Goal: Complete application form: Complete application form

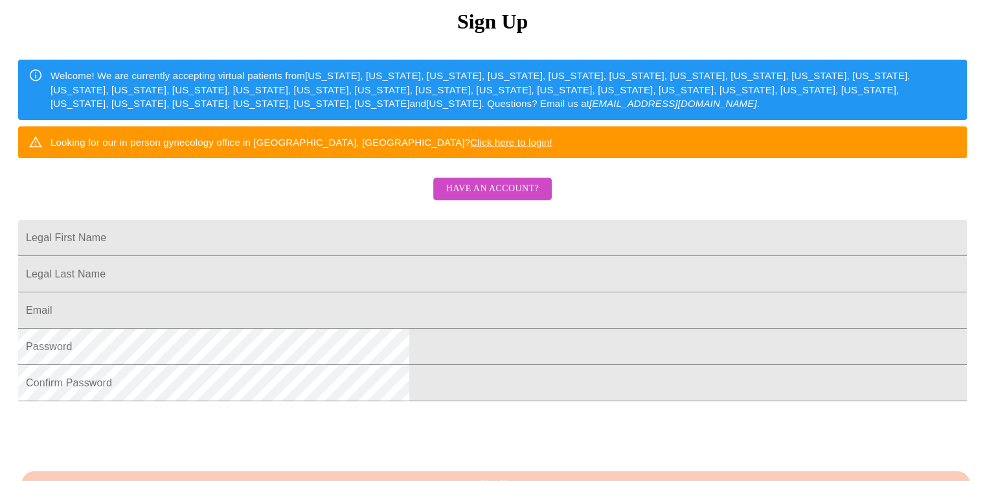
scroll to position [167, 0]
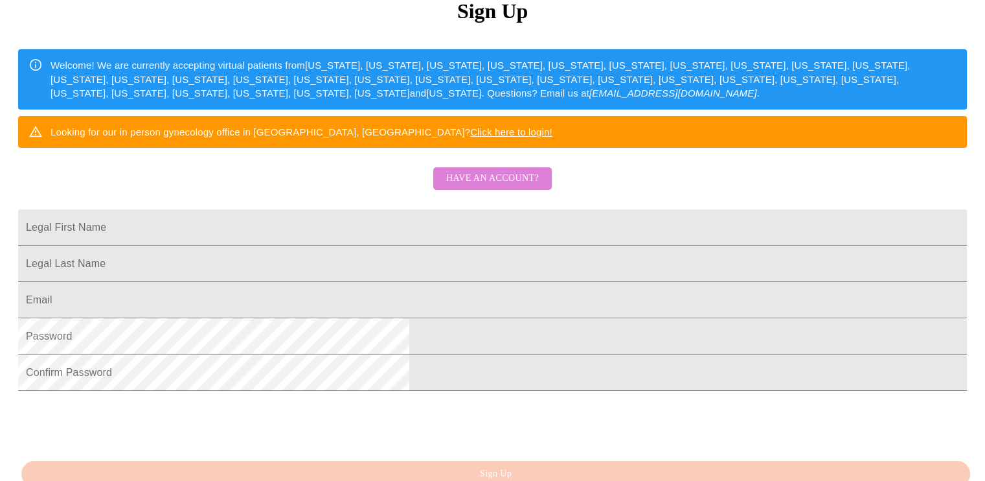
click at [530, 187] on span "Have an account?" at bounding box center [492, 178] width 93 height 16
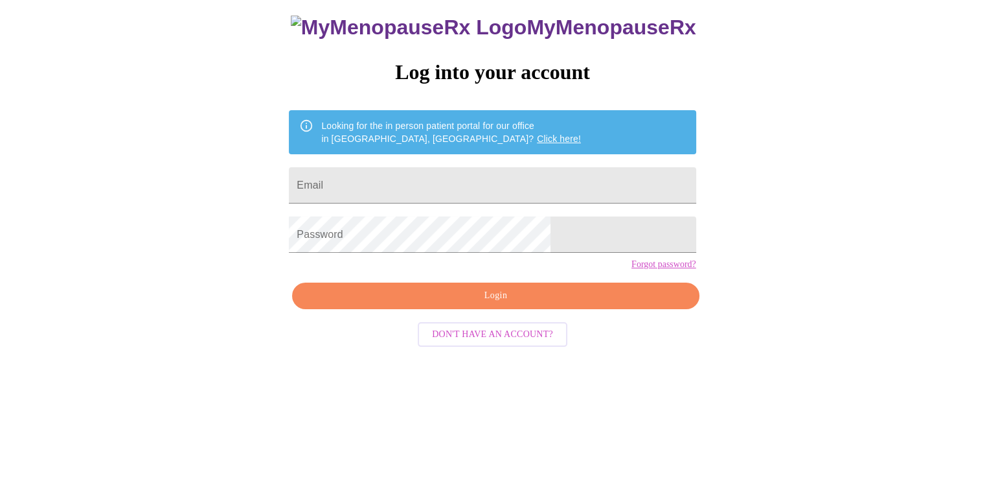
scroll to position [13, 0]
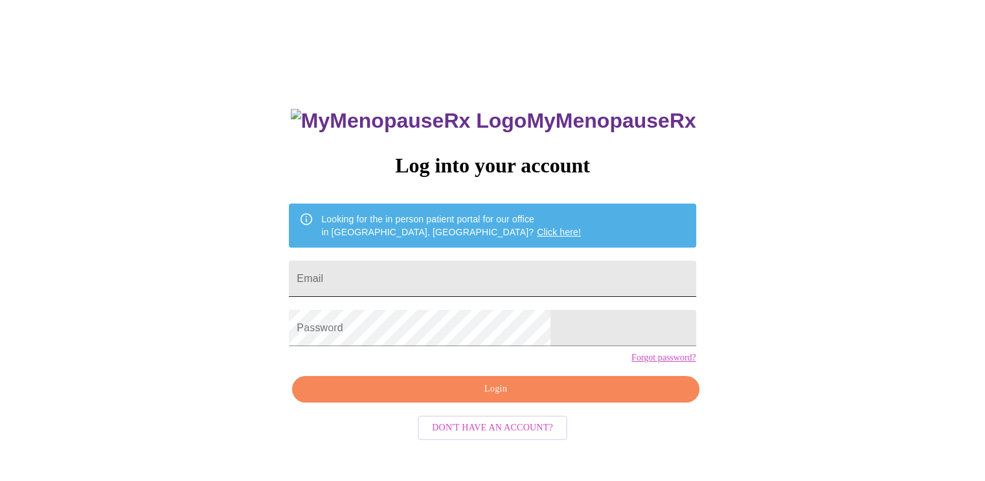
click at [492, 269] on input "Email" at bounding box center [492, 278] width 407 height 36
type input "[EMAIL_ADDRESS][DOMAIN_NAME]"
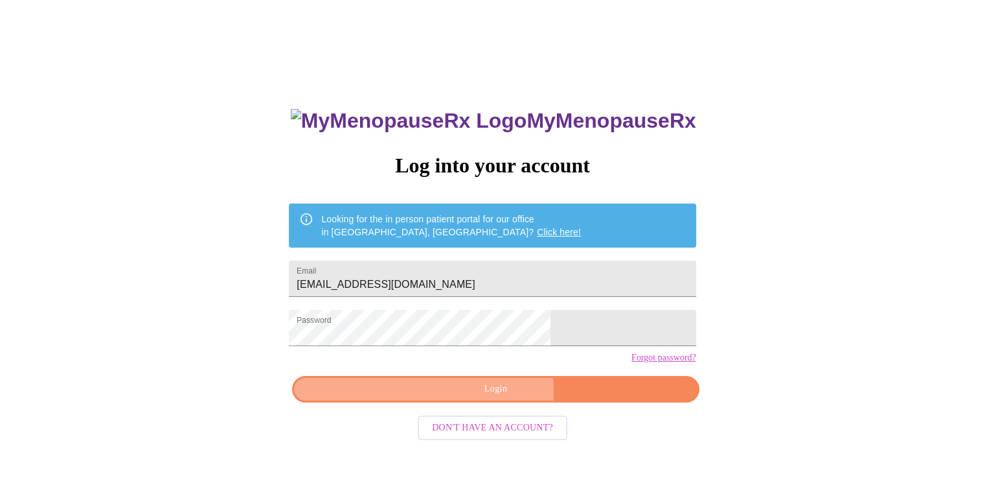
click at [494, 397] on span "Login" at bounding box center [495, 389] width 377 height 16
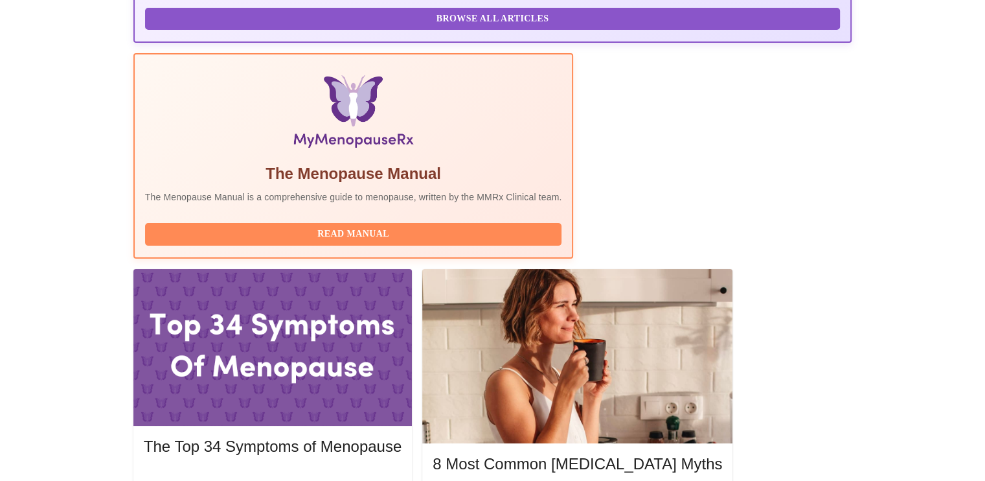
scroll to position [365, 0]
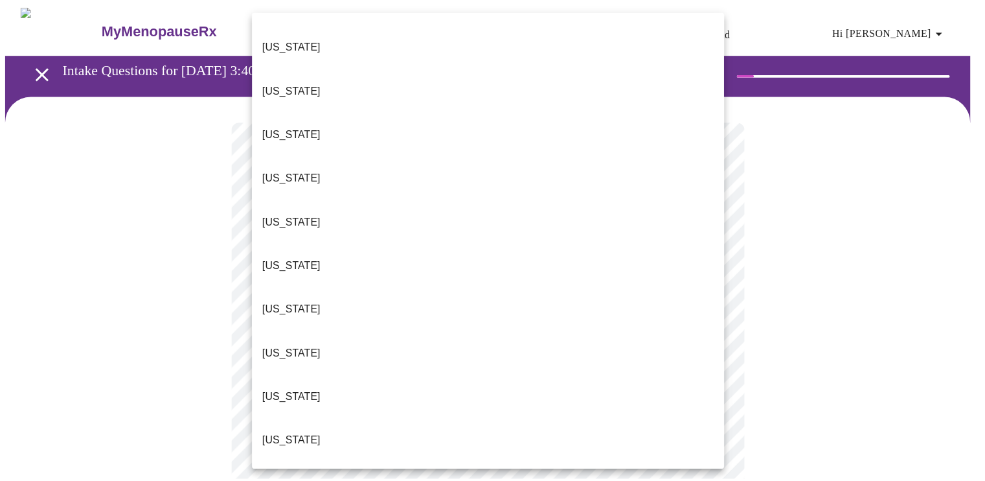
scroll to position [350, 0]
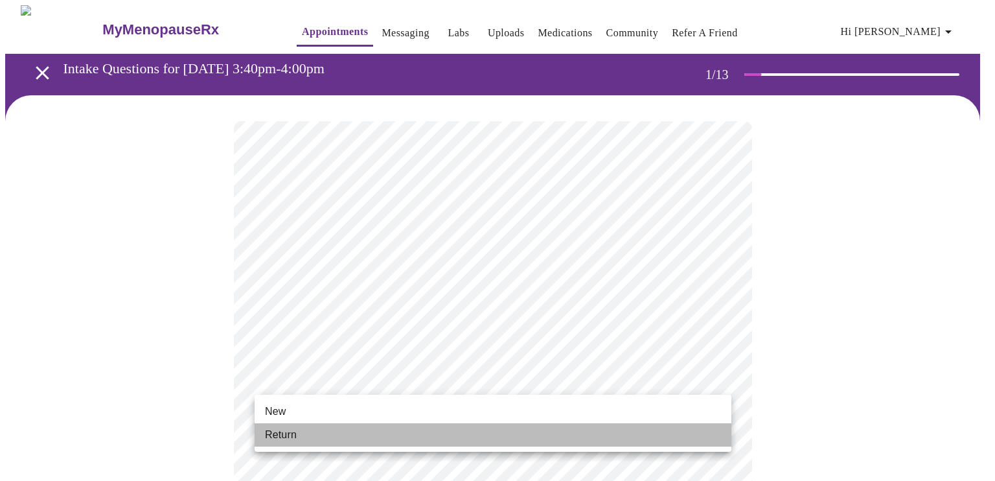
click at [619, 442] on li "Return" at bounding box center [493, 434] width 477 height 23
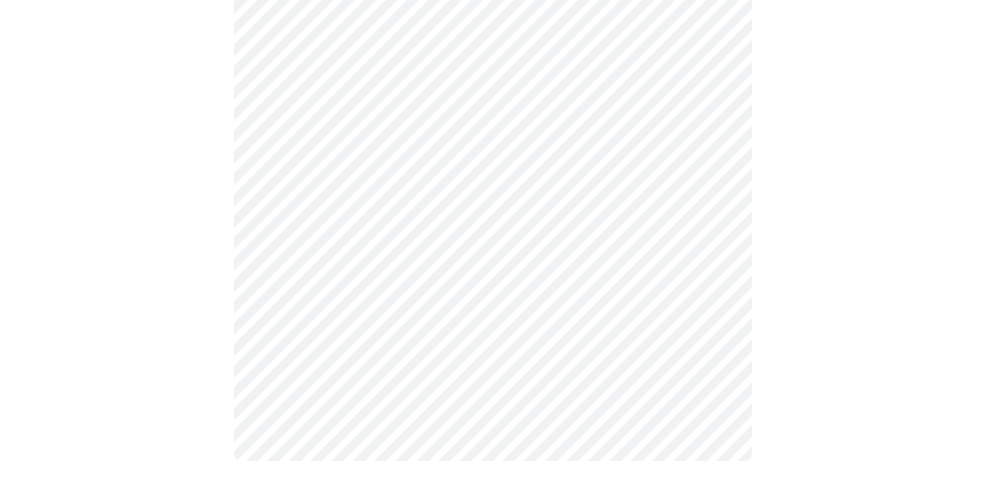
scroll to position [0, 0]
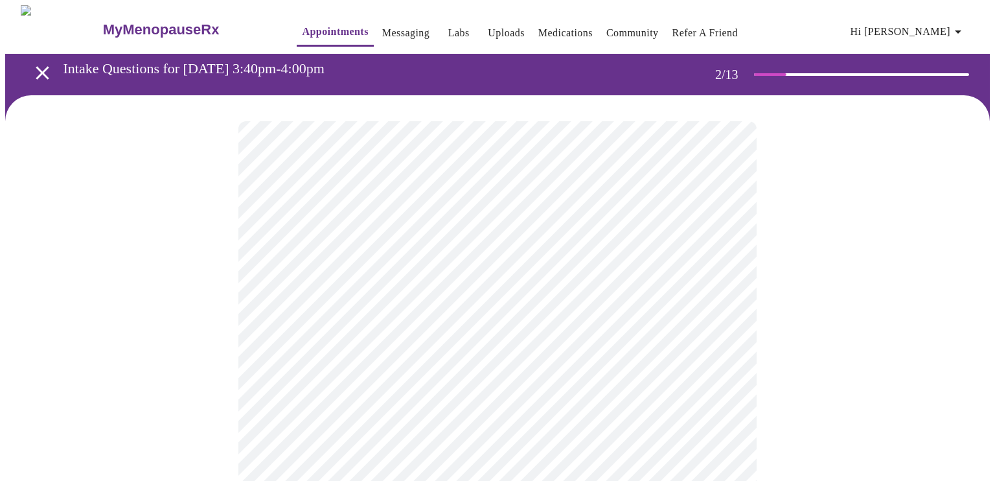
click at [718, 270] on body "MyMenopauseRx Appointments Messaging Labs Uploads Medications Community Refer a…" at bounding box center [497, 394] width 985 height 778
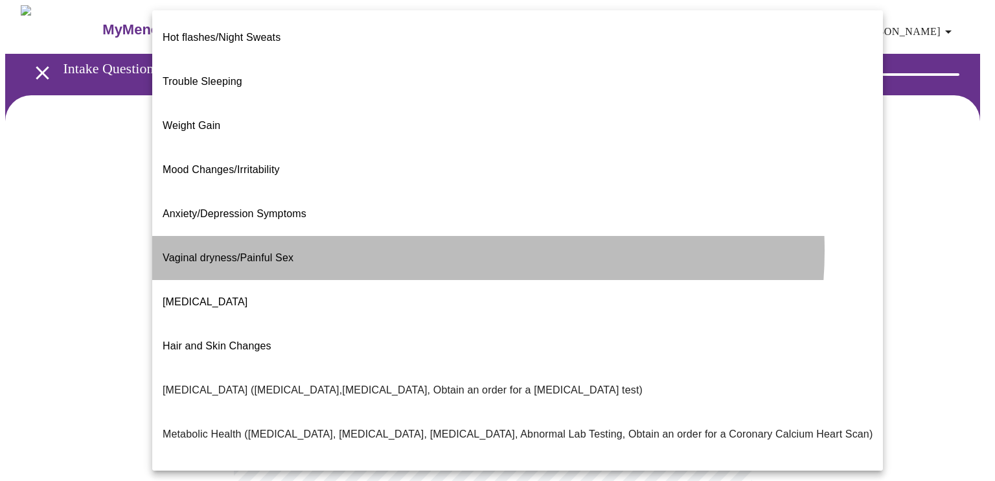
click at [439, 236] on li "Vaginal dryness/Painful Sex" at bounding box center [517, 258] width 731 height 44
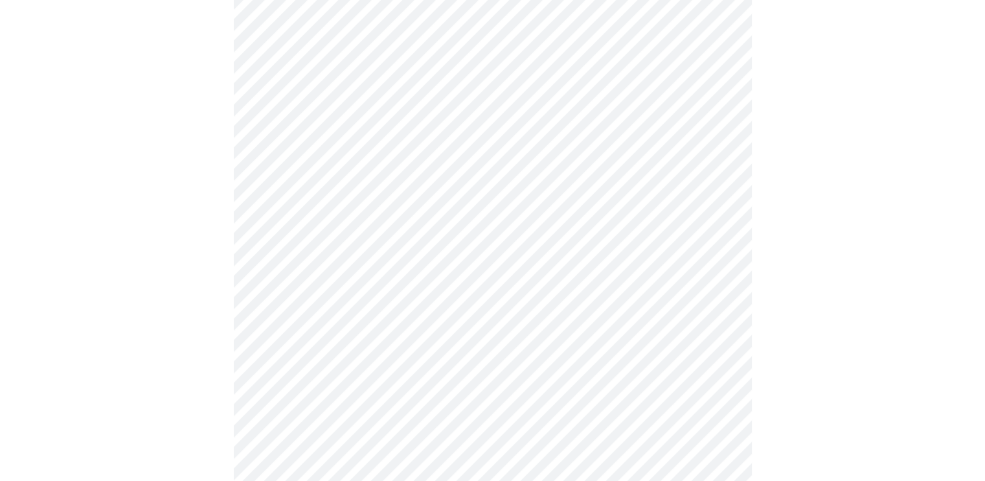
scroll to position [189, 0]
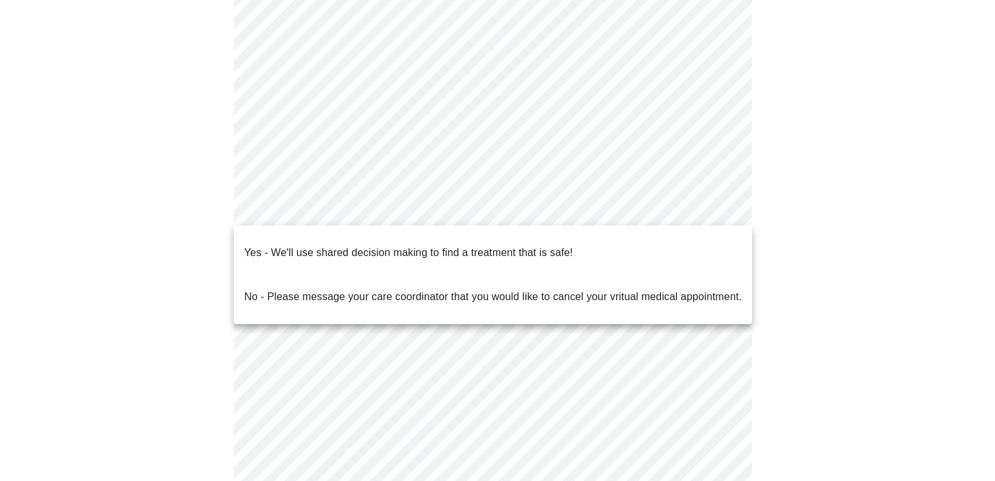
click at [720, 211] on body "MyMenopauseRx Appointments Messaging Labs Uploads Medications Community Refer a…" at bounding box center [497, 201] width 985 height 770
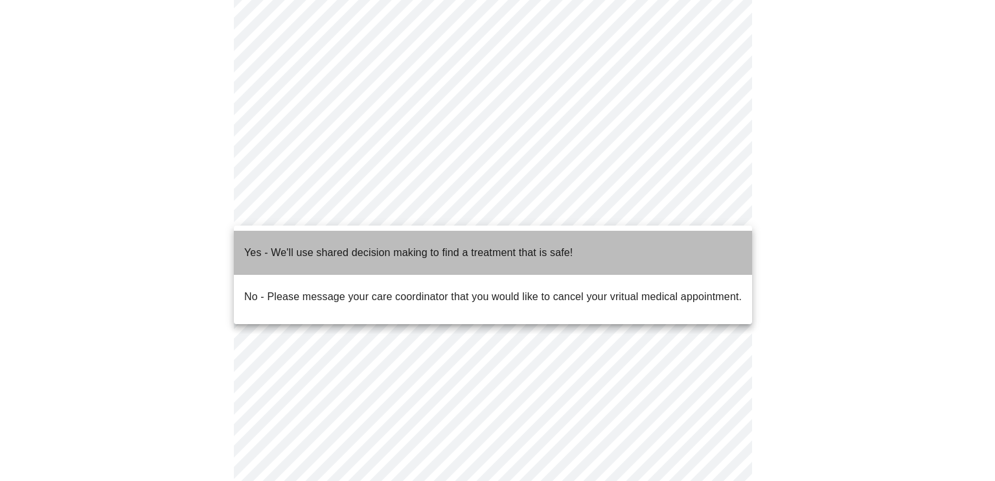
click at [680, 241] on li "Yes - We'll use shared decision making to find a treatment that is safe!" at bounding box center [493, 253] width 518 height 44
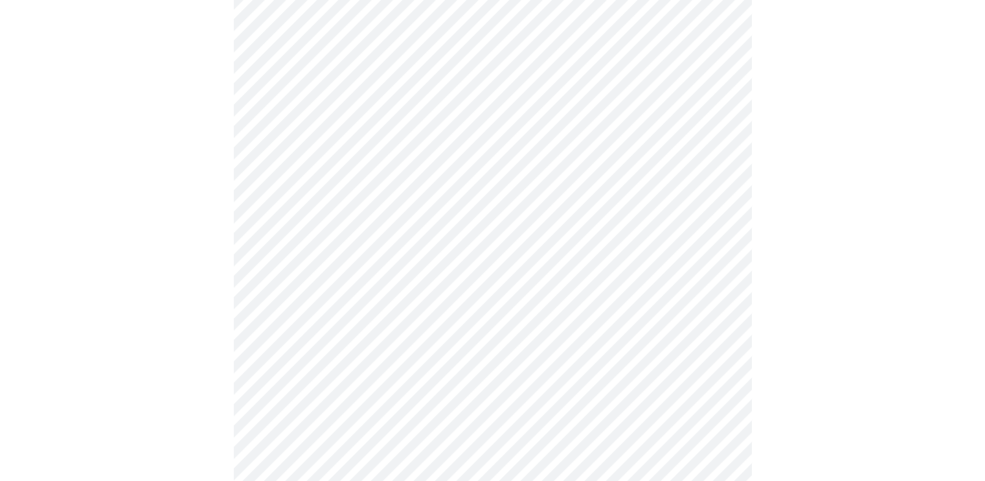
scroll to position [0, 0]
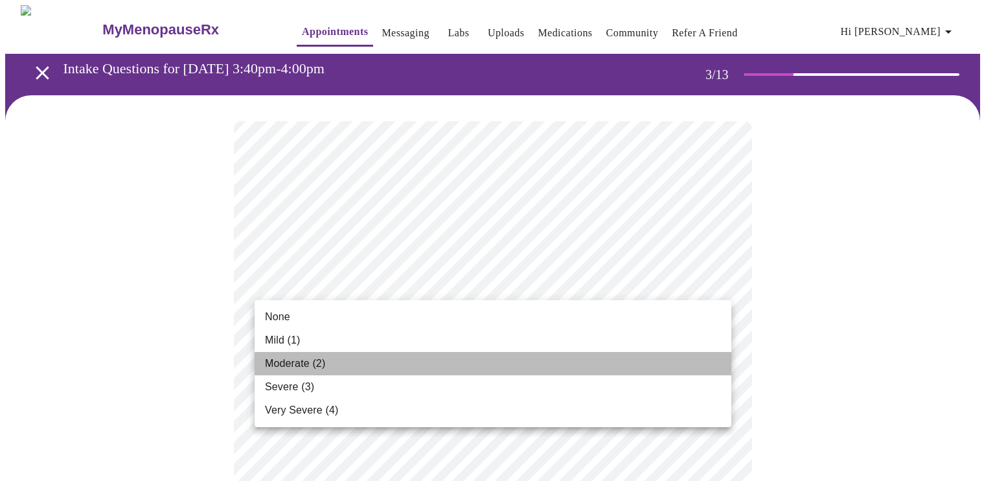
click at [645, 367] on li "Moderate (2)" at bounding box center [493, 363] width 477 height 23
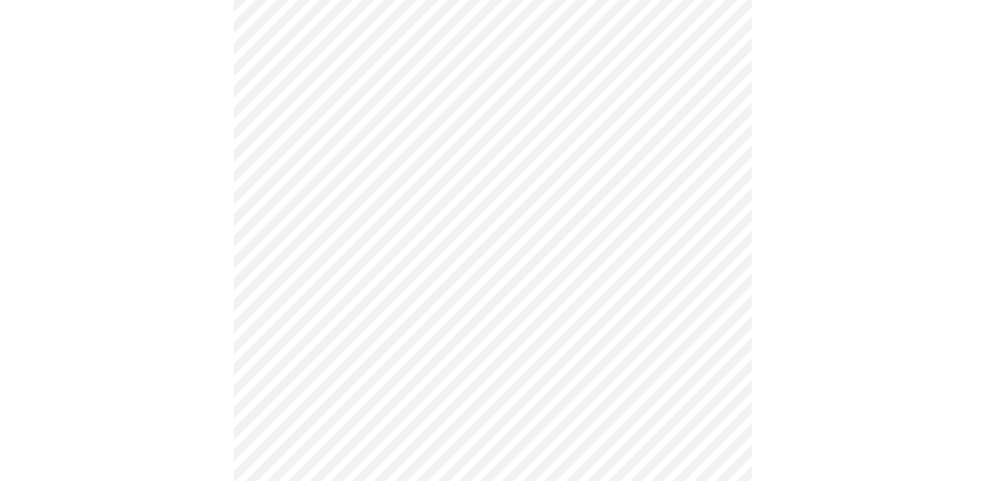
scroll to position [280, 0]
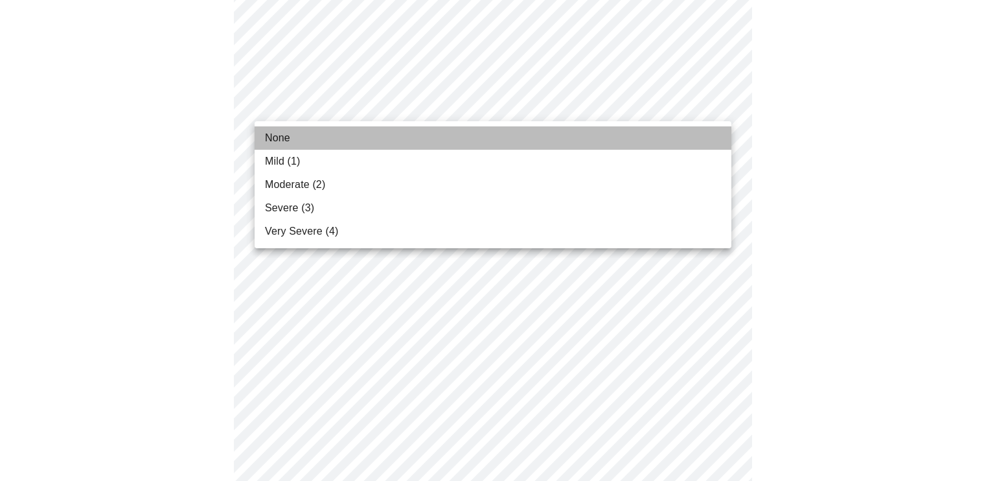
click at [658, 137] on li "None" at bounding box center [493, 137] width 477 height 23
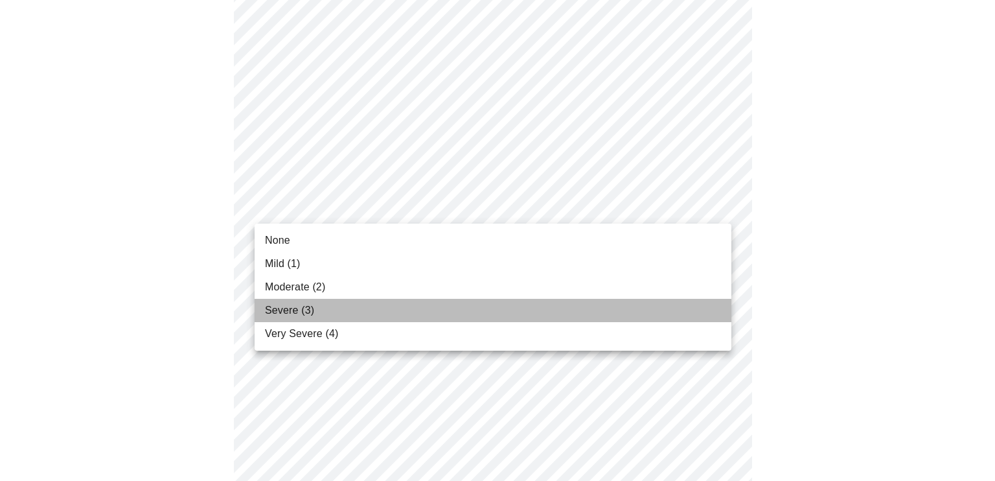
click at [643, 299] on li "Severe (3)" at bounding box center [493, 310] width 477 height 23
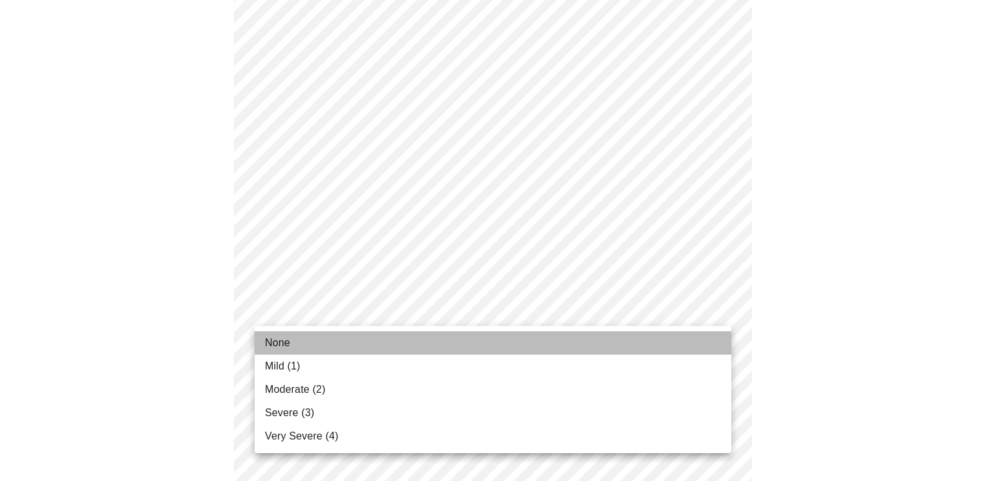
click at [679, 336] on li "None" at bounding box center [493, 342] width 477 height 23
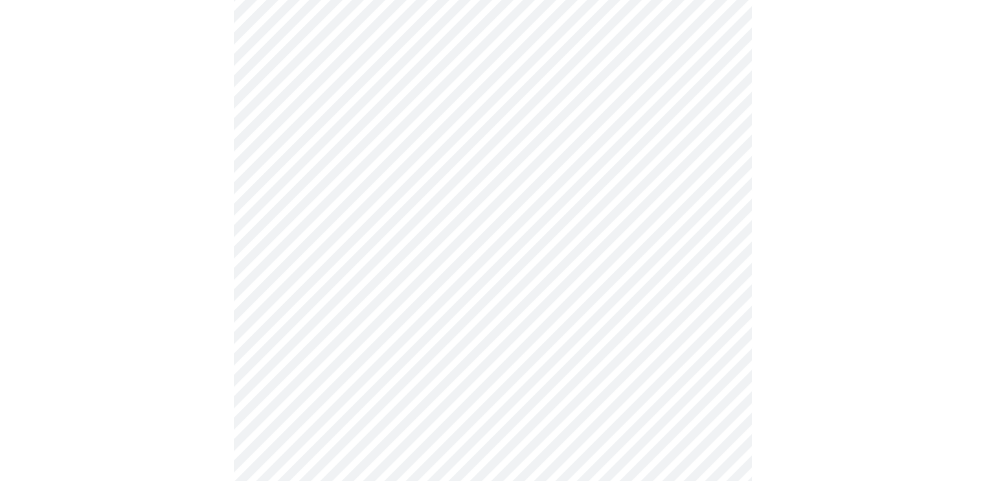
scroll to position [524, 0]
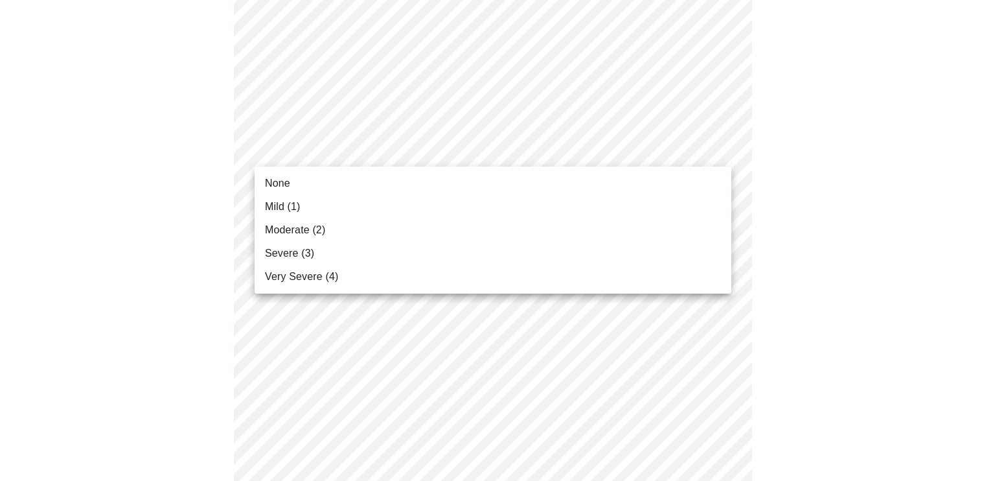
click at [718, 146] on body "MyMenopauseRx Appointments Messaging Labs Uploads Medications Community Refer a…" at bounding box center [497, 306] width 985 height 1650
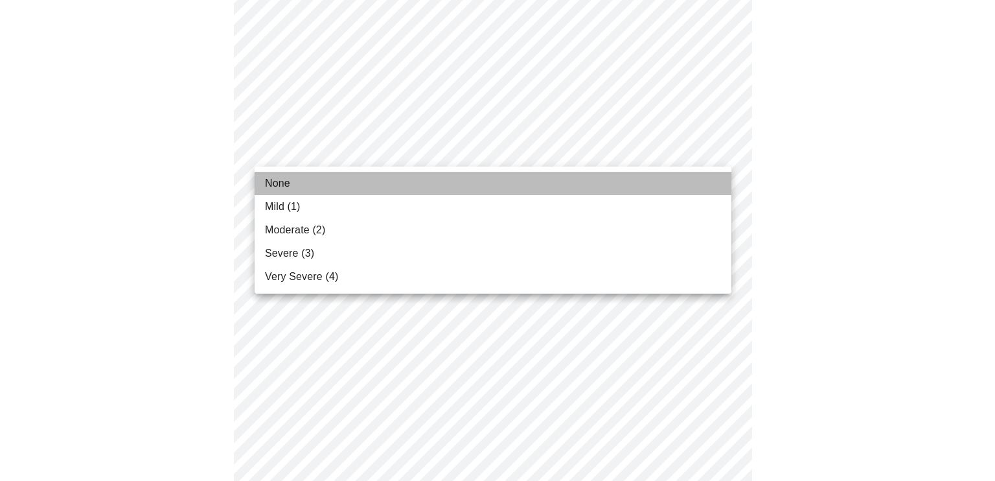
click at [680, 176] on li "None" at bounding box center [493, 183] width 477 height 23
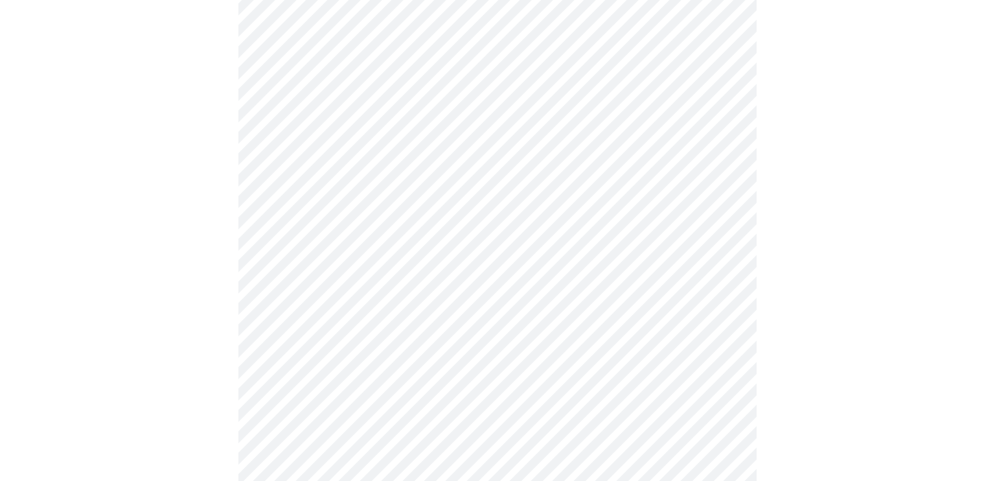
click at [716, 233] on body "MyMenopauseRx Appointments Messaging Labs Uploads Medications Community Refer a…" at bounding box center [497, 297] width 985 height 1632
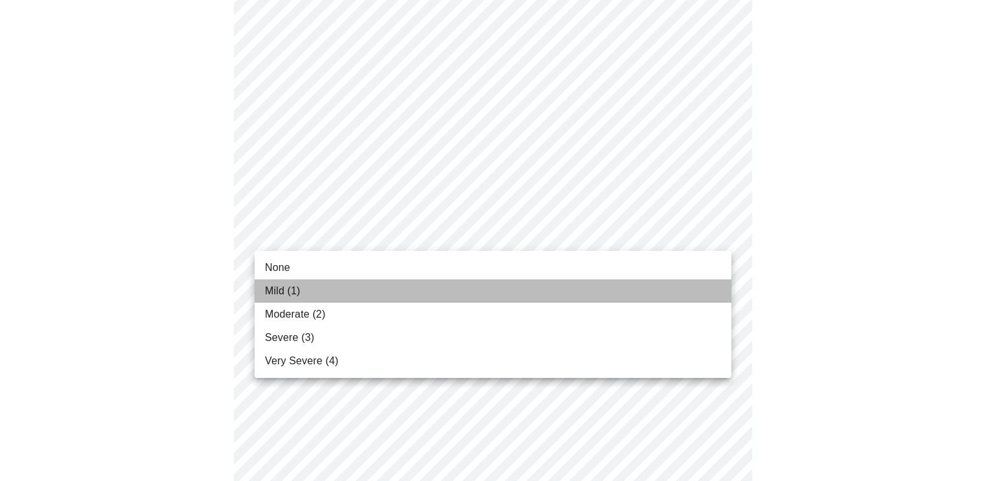
click at [661, 297] on li "Mild (1)" at bounding box center [493, 290] width 477 height 23
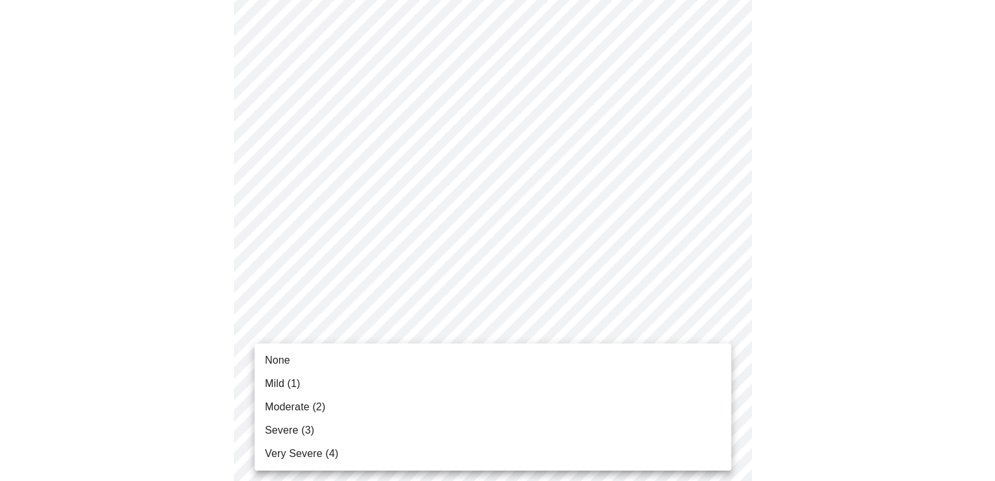
click at [720, 334] on body "MyMenopauseRx Appointments Messaging Labs Uploads Medications Community Refer a…" at bounding box center [497, 288] width 985 height 1614
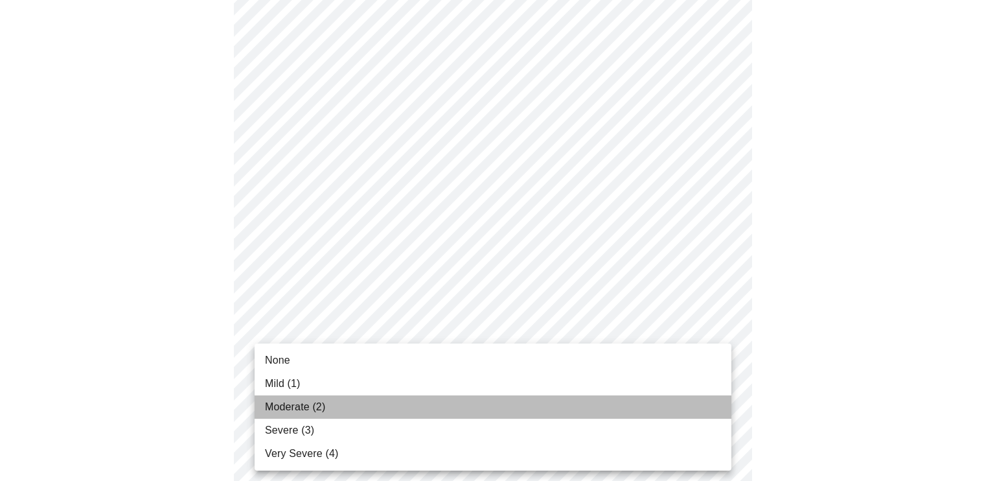
click at [662, 402] on li "Moderate (2)" at bounding box center [493, 406] width 477 height 23
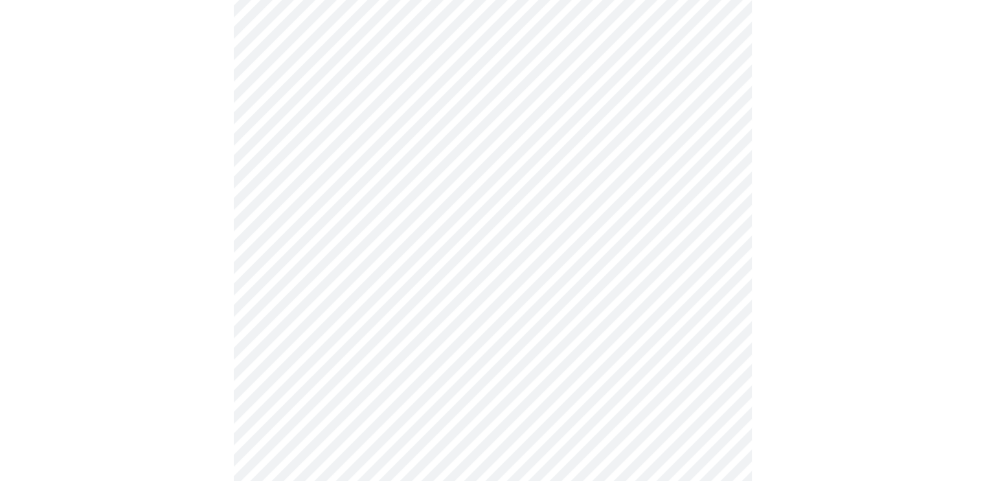
scroll to position [716, 0]
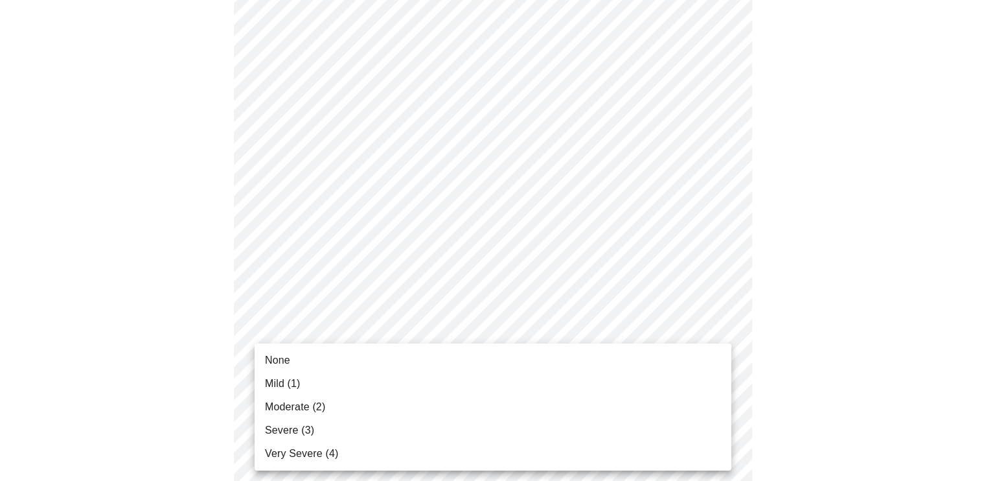
click at [718, 358] on body "MyMenopauseRx Appointments Messaging Labs Uploads Medications Community Refer a…" at bounding box center [497, 87] width 985 height 1596
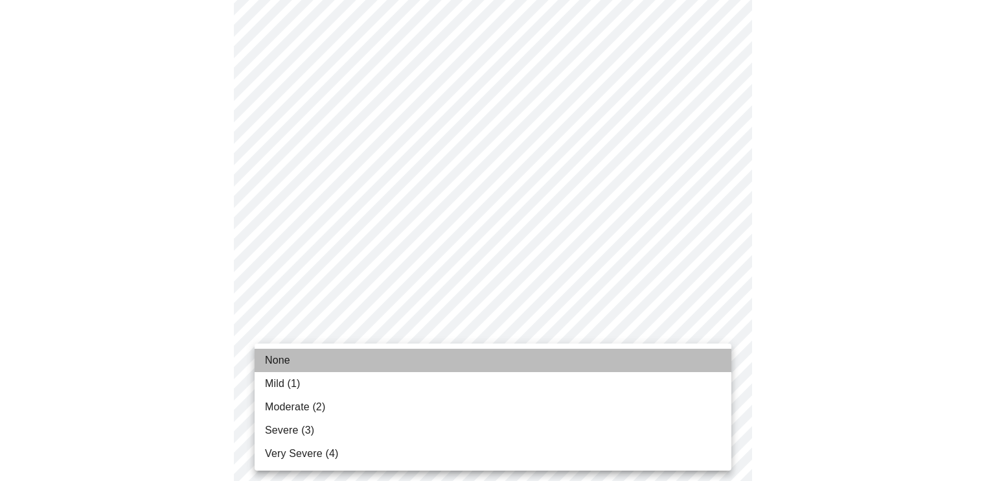
click at [673, 359] on li "None" at bounding box center [493, 360] width 477 height 23
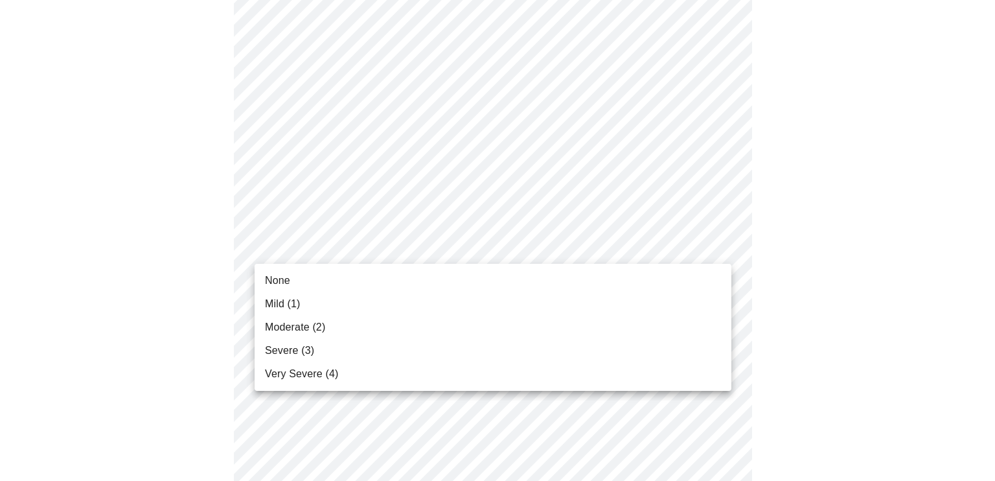
click at [707, 231] on body "MyMenopauseRx Appointments Messaging Labs Uploads Medications Community Refer a…" at bounding box center [497, 77] width 985 height 1577
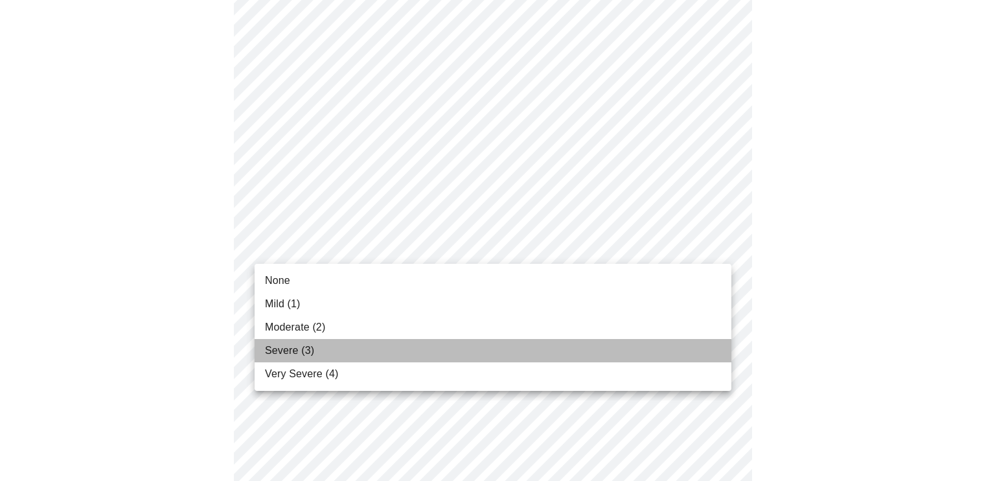
click at [683, 343] on li "Severe (3)" at bounding box center [493, 350] width 477 height 23
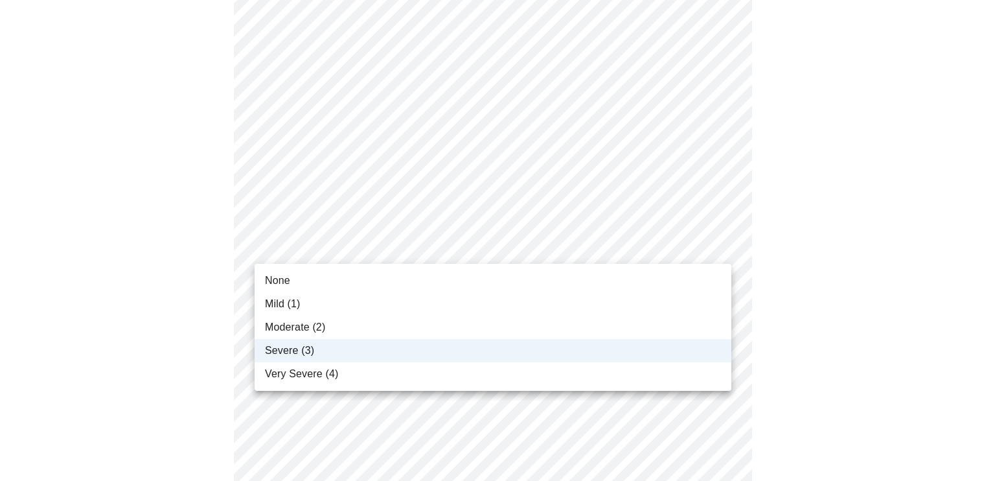
click at [718, 243] on body "MyMenopauseRx Appointments Messaging Labs Uploads Medications Community Refer a…" at bounding box center [497, 68] width 985 height 1559
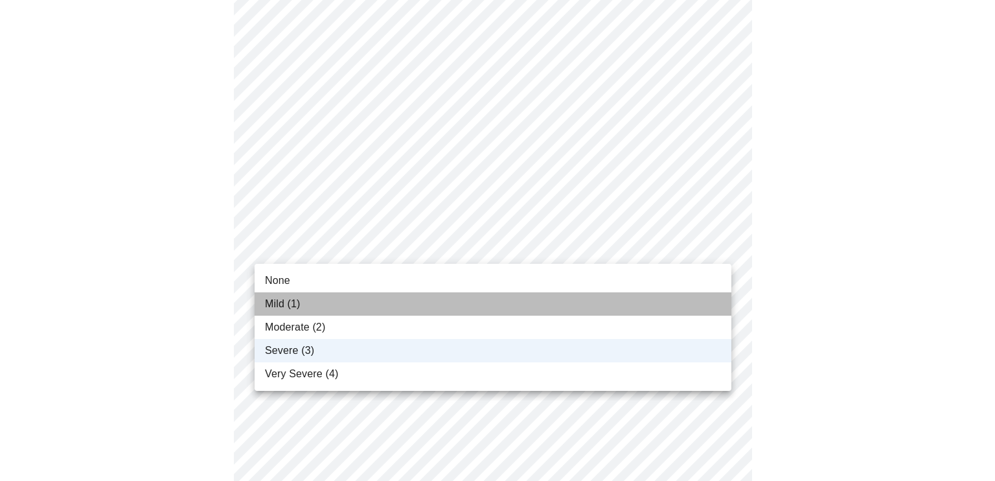
click at [663, 297] on li "Mild (1)" at bounding box center [493, 303] width 477 height 23
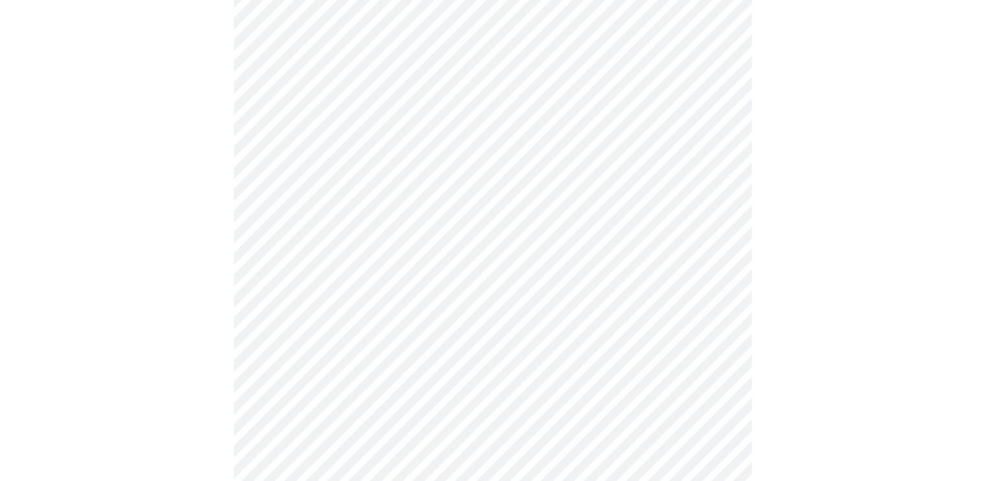
scroll to position [961, 0]
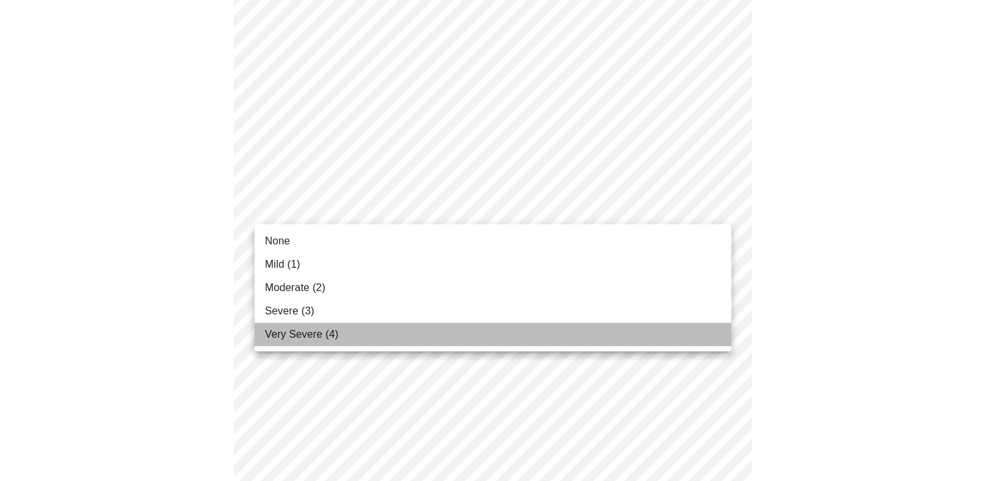
click at [636, 325] on li "Very Severe (4)" at bounding box center [493, 334] width 477 height 23
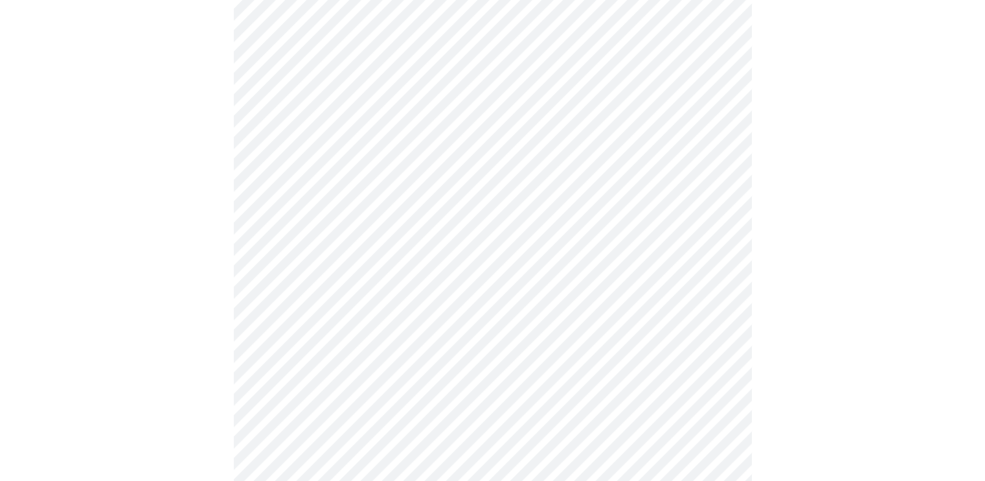
scroll to position [1029, 0]
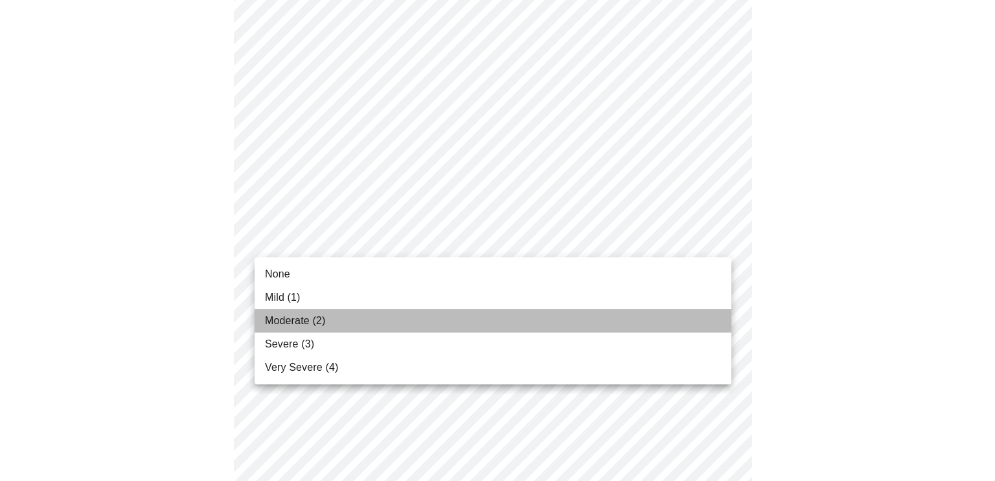
click at [662, 315] on li "Moderate (2)" at bounding box center [493, 320] width 477 height 23
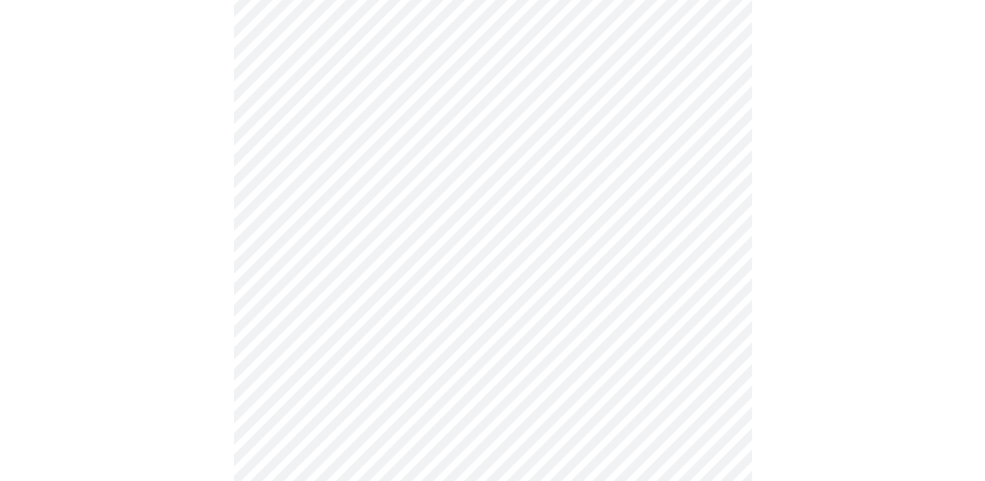
scroll to position [616, 0]
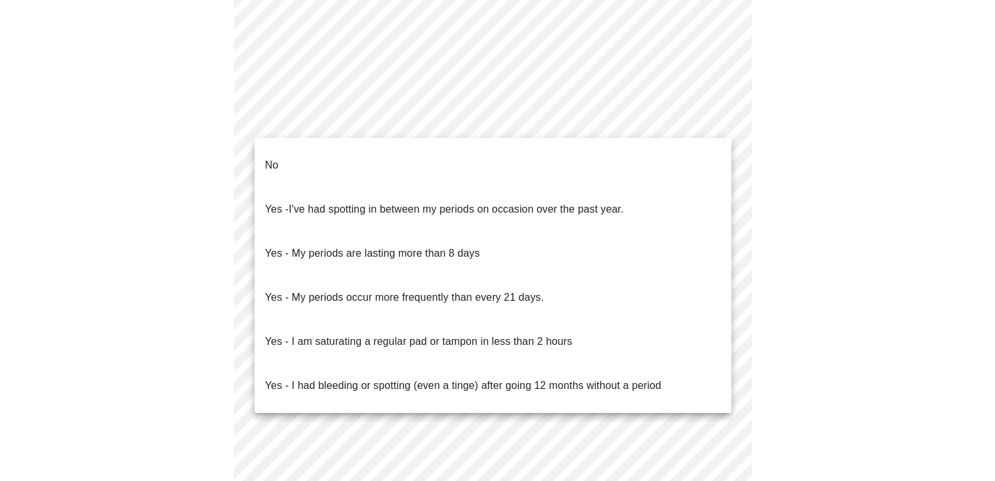
click at [715, 119] on body "MyMenopauseRx Appointments Messaging Labs Uploads Medications Community Refer a…" at bounding box center [497, 1] width 985 height 1225
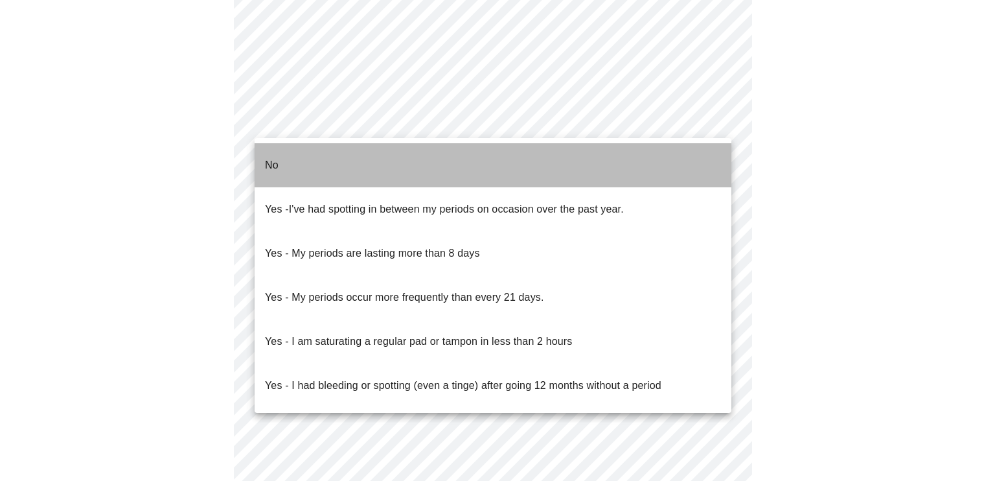
click at [694, 154] on li "No" at bounding box center [493, 165] width 477 height 44
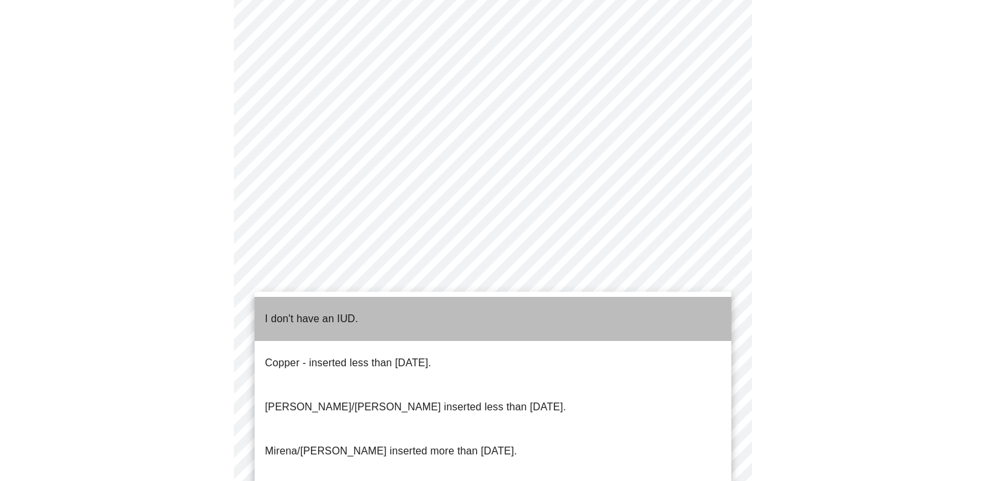
click at [682, 300] on li "I don't have an IUD." at bounding box center [493, 319] width 477 height 44
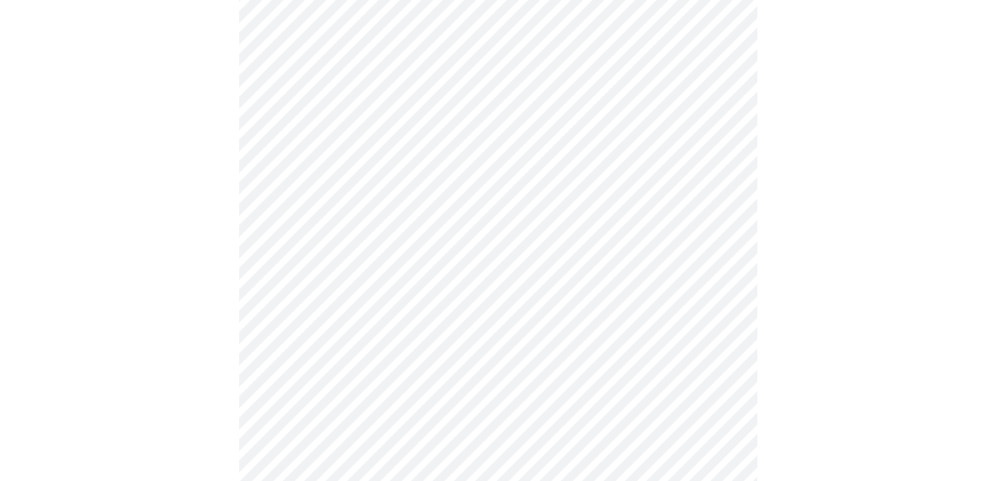
scroll to position [720, 0]
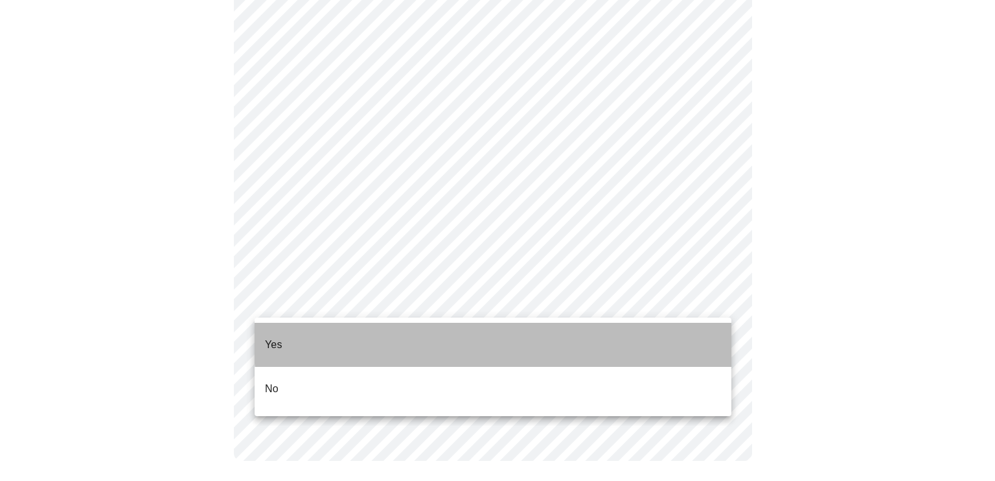
click at [652, 331] on li "Yes" at bounding box center [493, 345] width 477 height 44
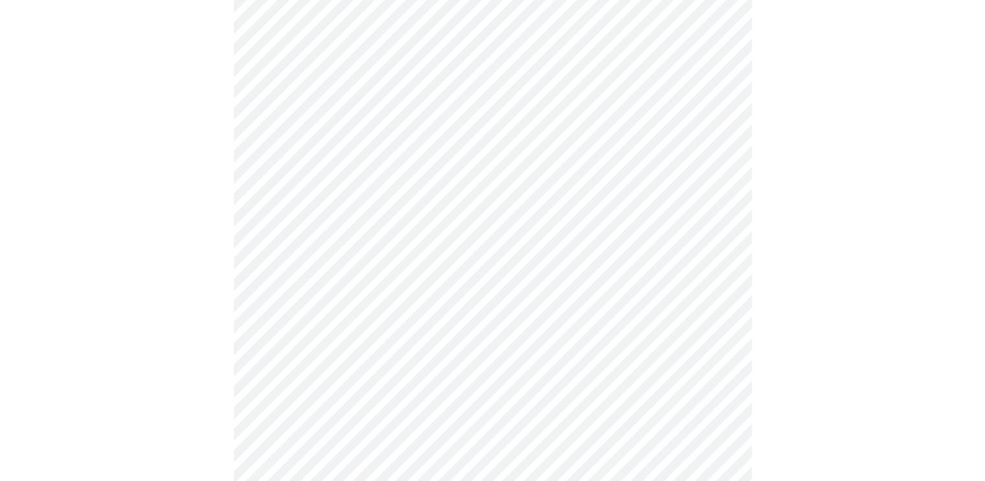
scroll to position [275, 0]
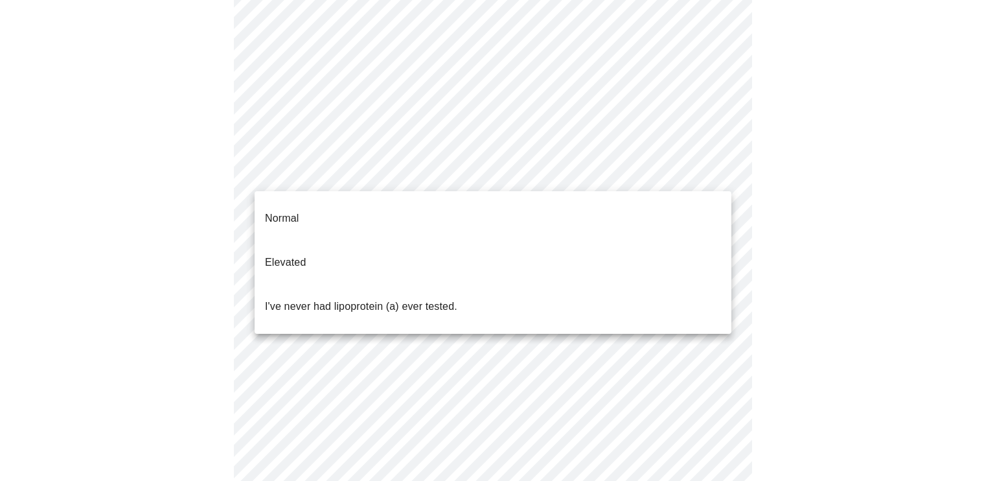
click at [716, 173] on body "MyMenopauseRx Appointments Messaging Labs Uploads Medications Community Refer a…" at bounding box center [497, 208] width 985 height 957
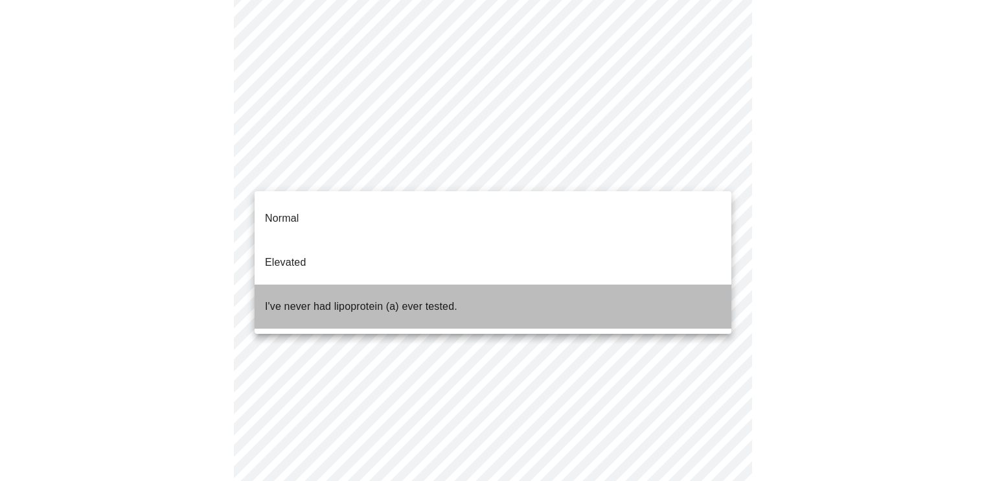
click at [666, 284] on li "I've never had lipoprotein (a) ever tested." at bounding box center [493, 306] width 477 height 44
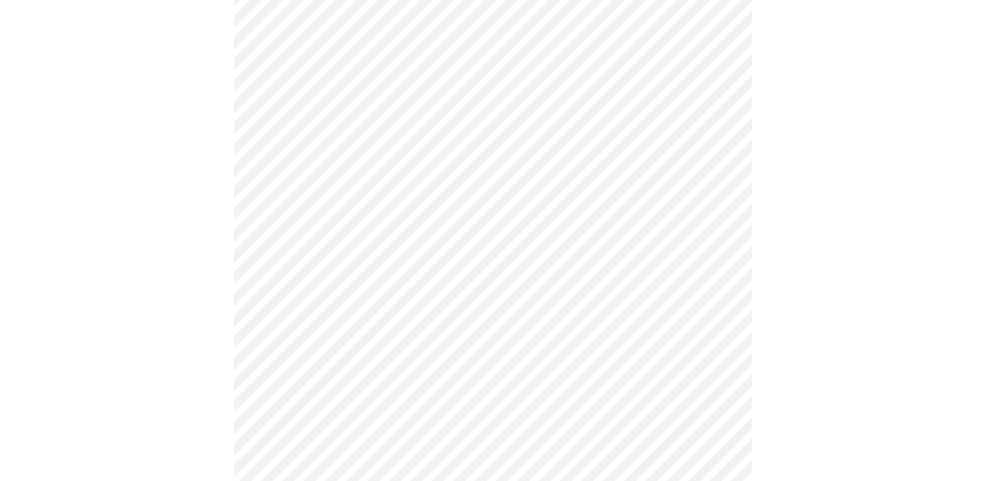
scroll to position [3449, 0]
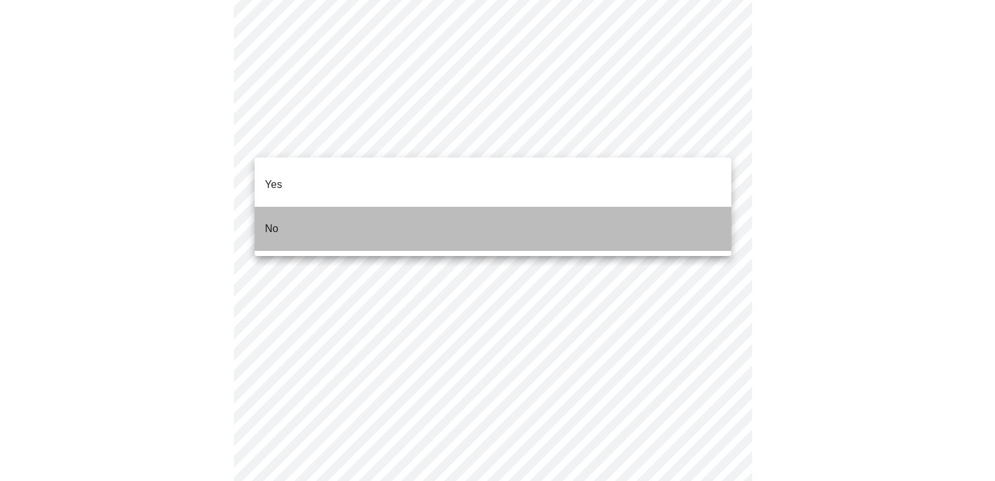
click at [678, 208] on li "No" at bounding box center [493, 229] width 477 height 44
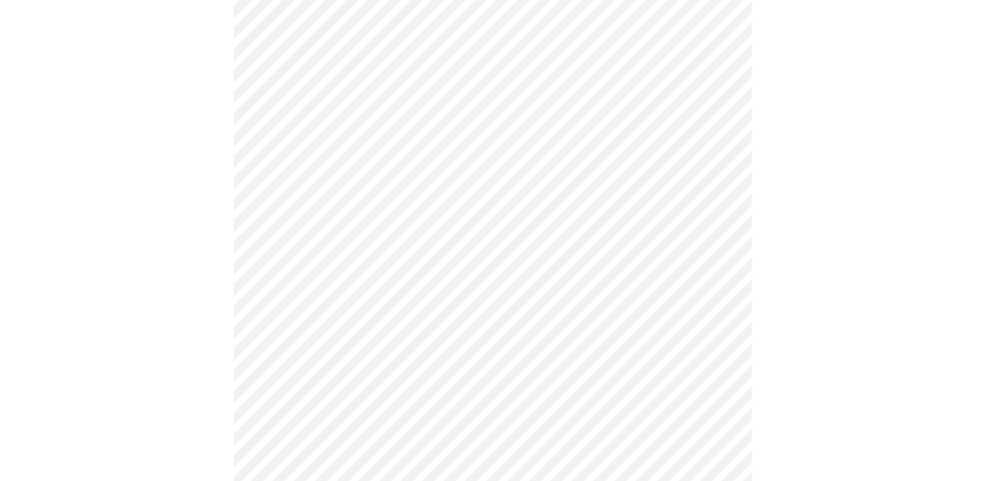
scroll to position [849, 0]
